Goal: Register for event/course

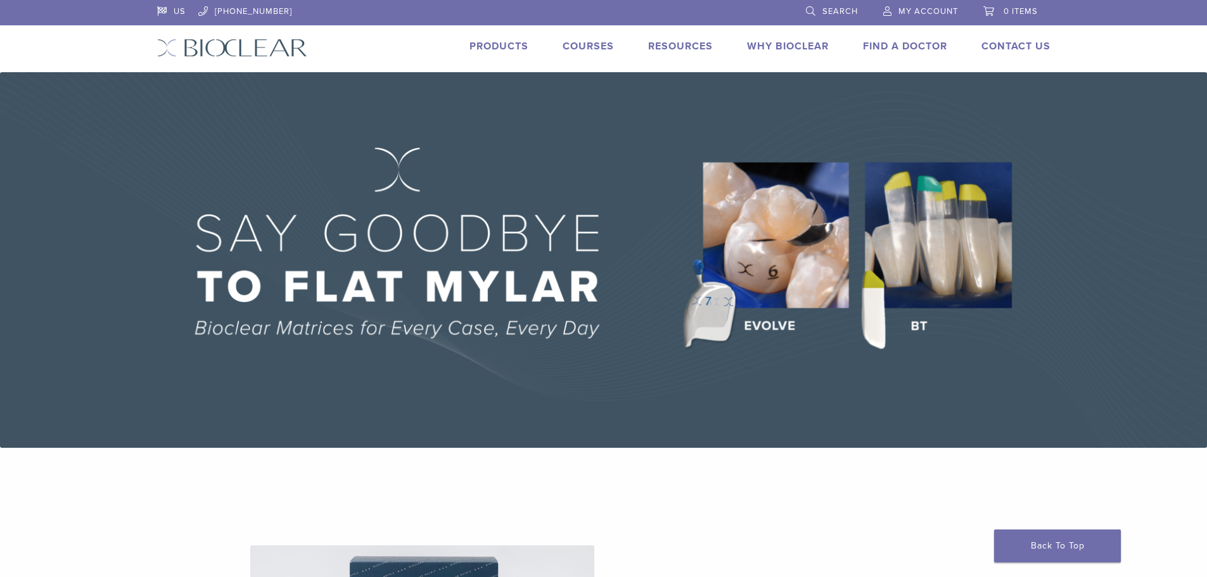
click at [576, 43] on link "Courses" at bounding box center [587, 46] width 51 height 13
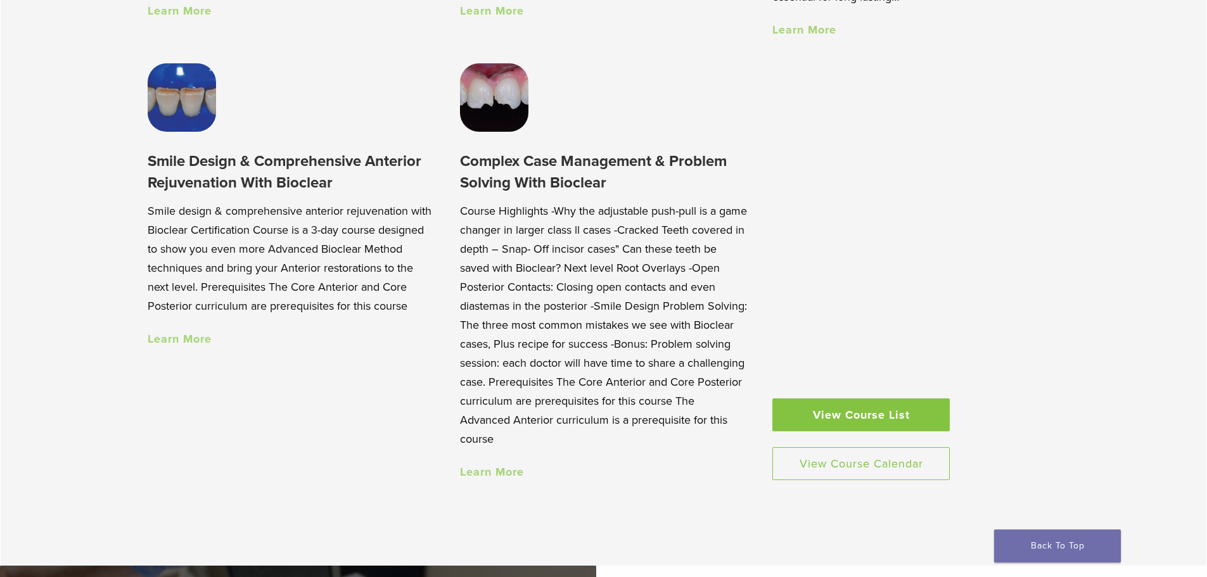
scroll to position [1394, 0]
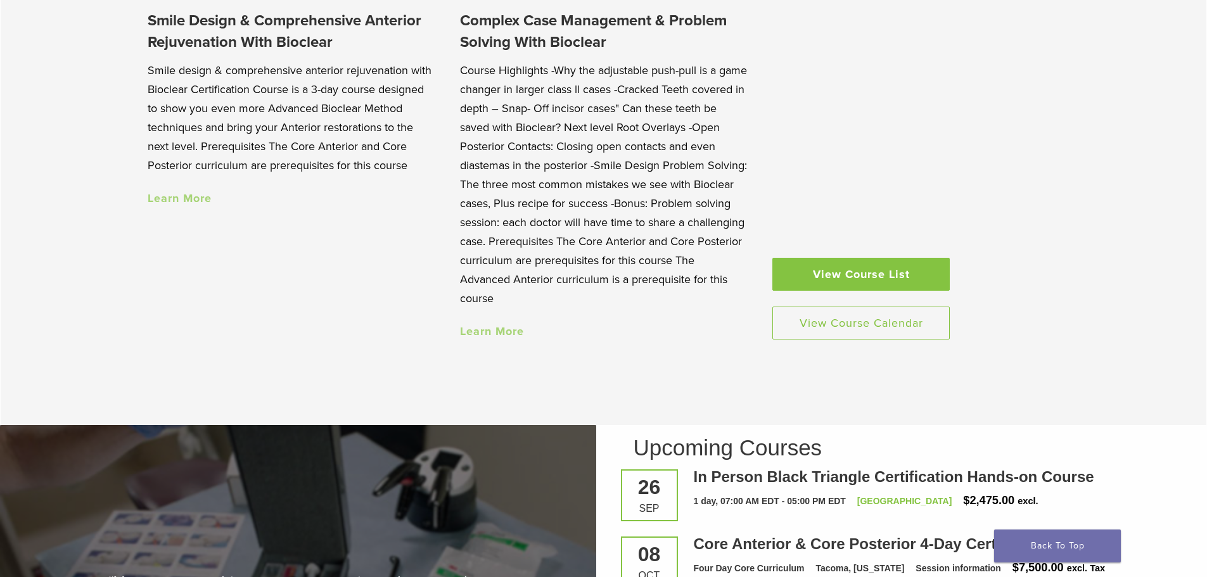
click at [804, 277] on link "View Course List" at bounding box center [860, 274] width 177 height 33
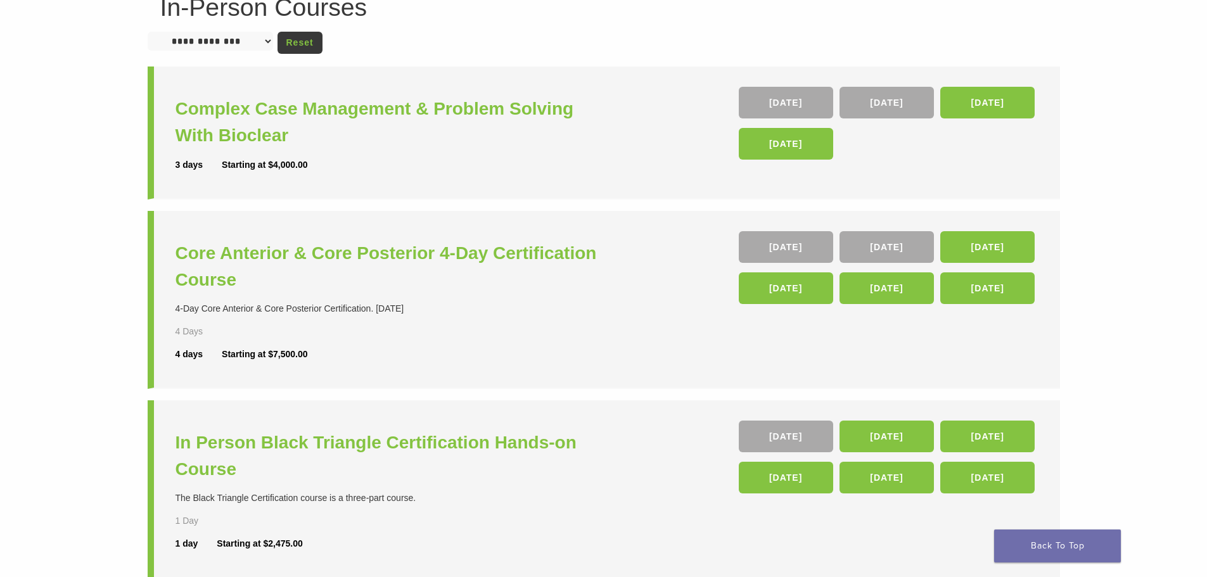
scroll to position [127, 0]
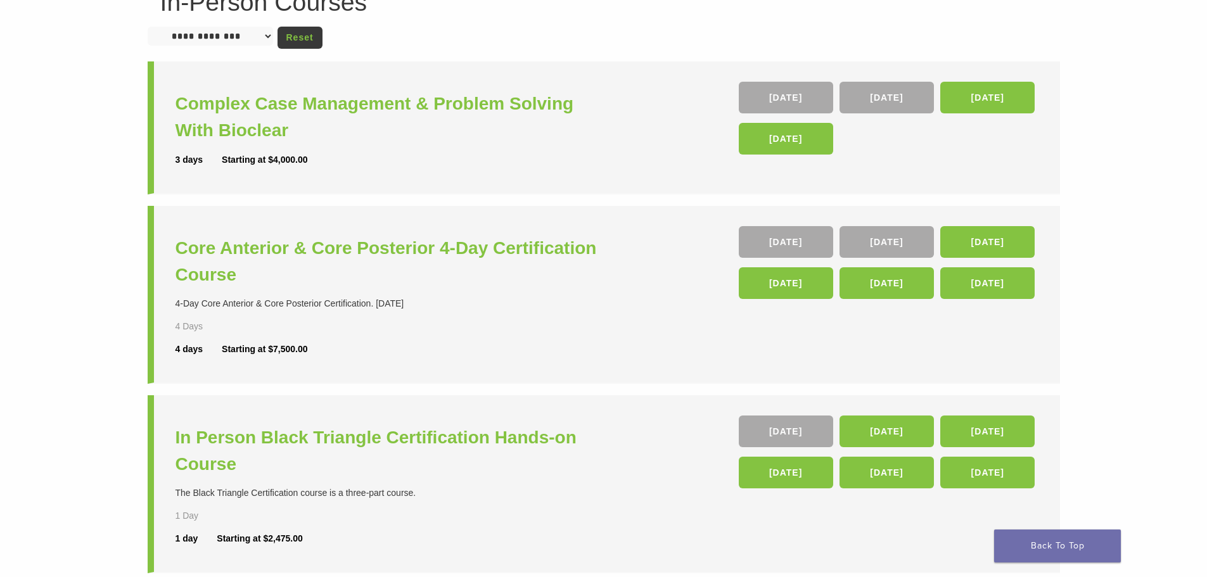
click at [709, 533] on li "In Person Black Triangle Certification Hands-on Course The Black Triangle Certi…" at bounding box center [604, 484] width 912 height 178
